Goal: Check status

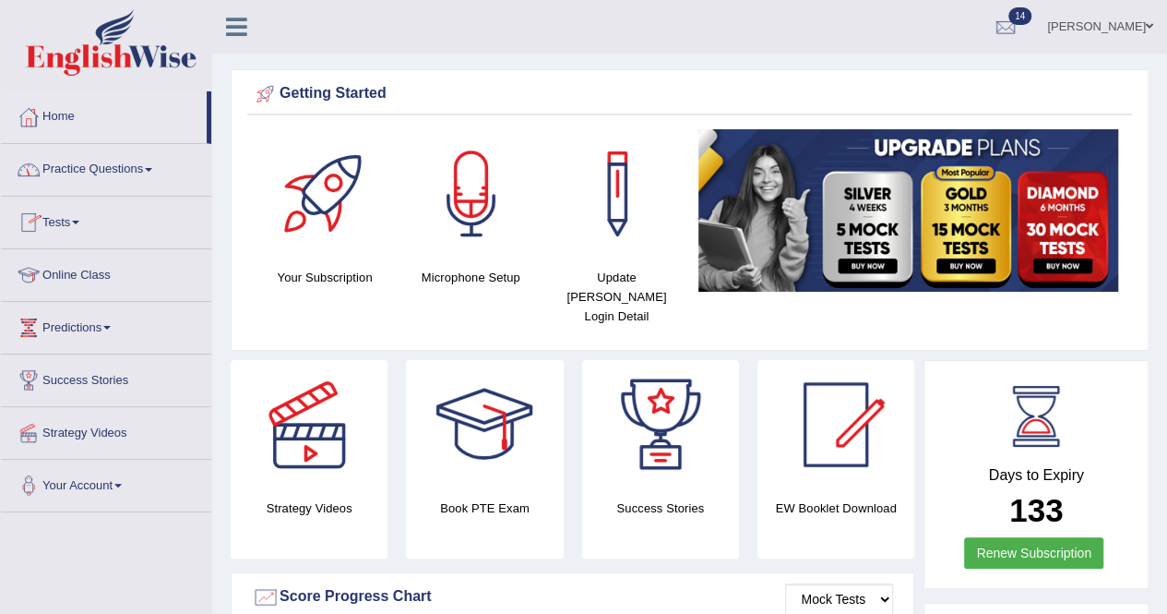
click at [80, 217] on link "Tests" at bounding box center [106, 220] width 210 height 46
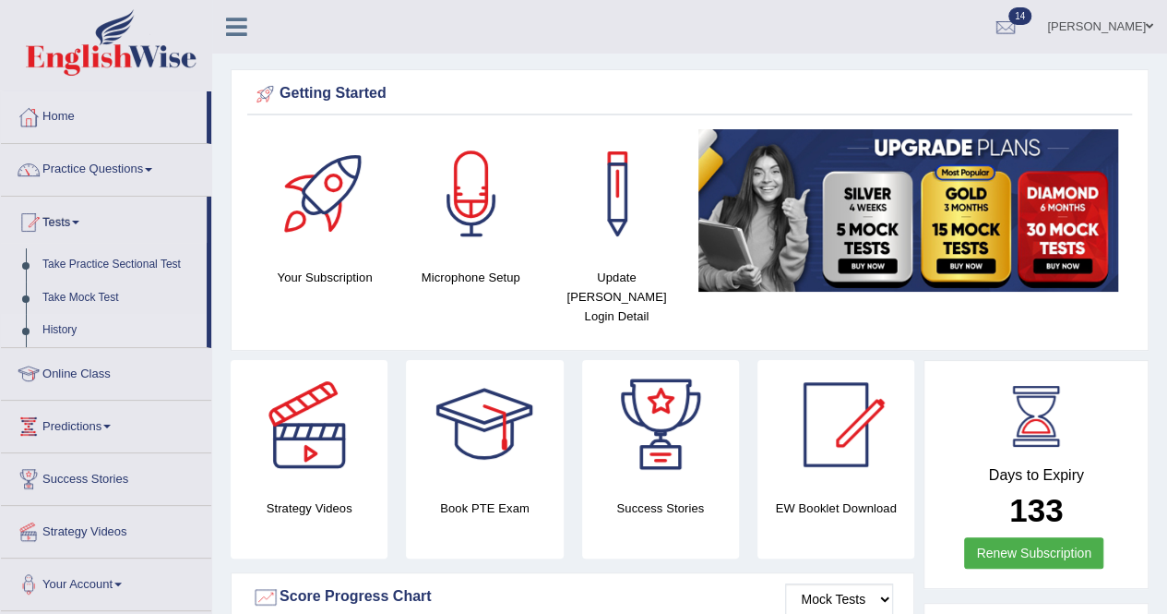
click at [63, 326] on link "History" at bounding box center [120, 330] width 173 height 33
